Goal: Find specific page/section: Find specific page/section

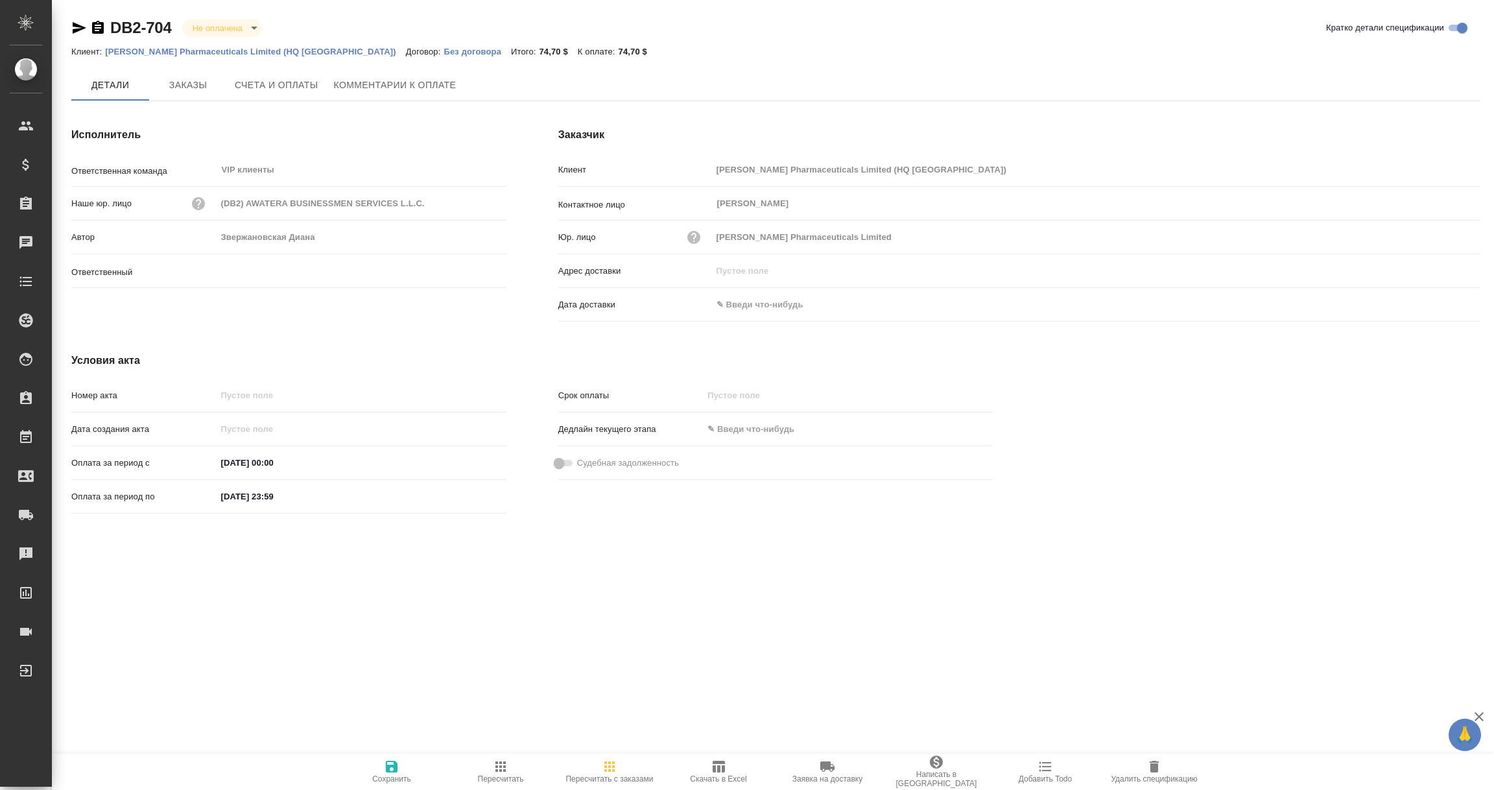
type input "Звержановская Диана"
click at [75, 27] on icon "button" at bounding box center [79, 28] width 16 height 16
click at [75, 21] on icon "button" at bounding box center [79, 28] width 16 height 16
